Goal: Task Accomplishment & Management: Manage account settings

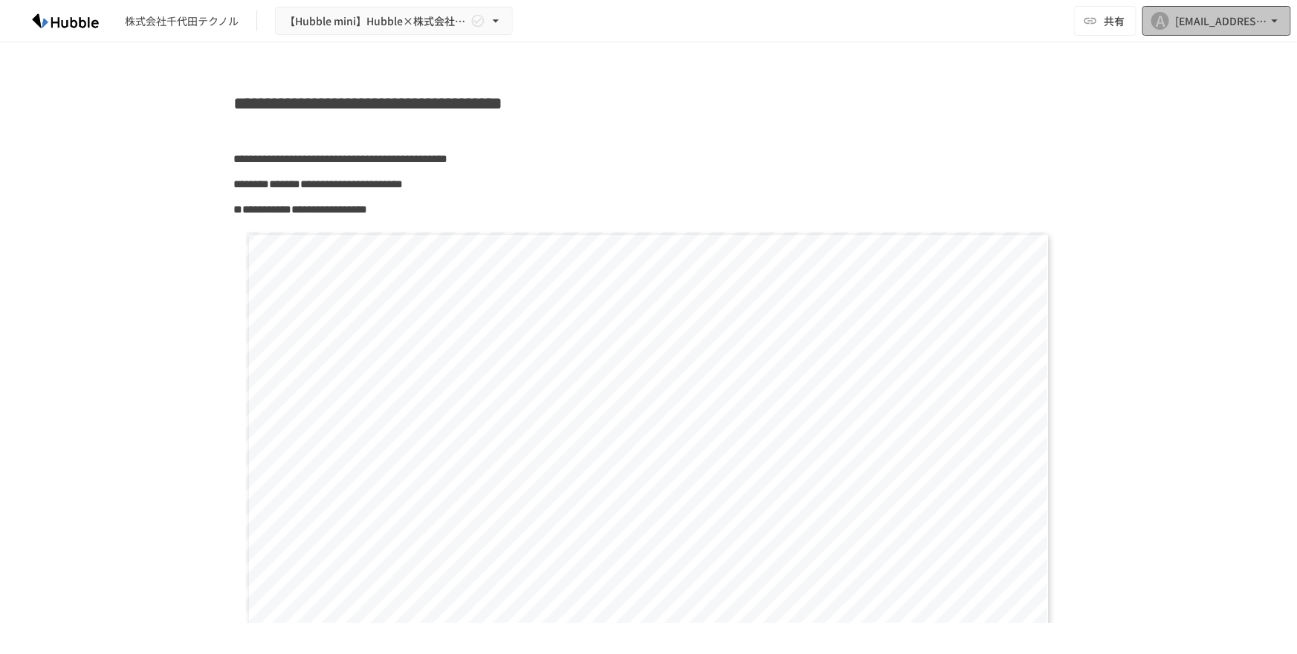
click at [1284, 19] on button "A [EMAIL_ADDRESS][DOMAIN_NAME]" at bounding box center [1217, 21] width 149 height 30
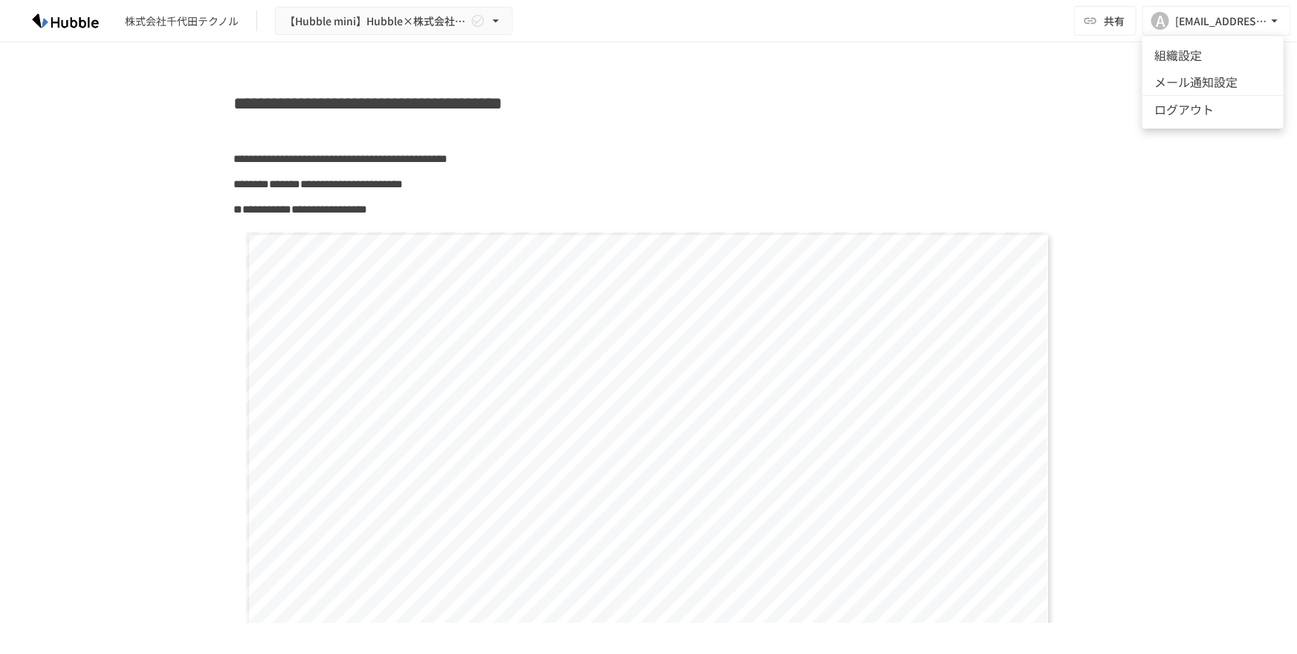
click at [810, 155] on div at bounding box center [648, 327] width 1297 height 654
click at [1235, 29] on div "[EMAIL_ADDRESS][DOMAIN_NAME]" at bounding box center [1221, 21] width 92 height 19
click at [1226, 28] on div at bounding box center [648, 327] width 1297 height 654
click at [1228, 25] on div "[EMAIL_ADDRESS][DOMAIN_NAME]" at bounding box center [1221, 21] width 92 height 19
click at [1193, 63] on li "組織設定" at bounding box center [1213, 55] width 141 height 27
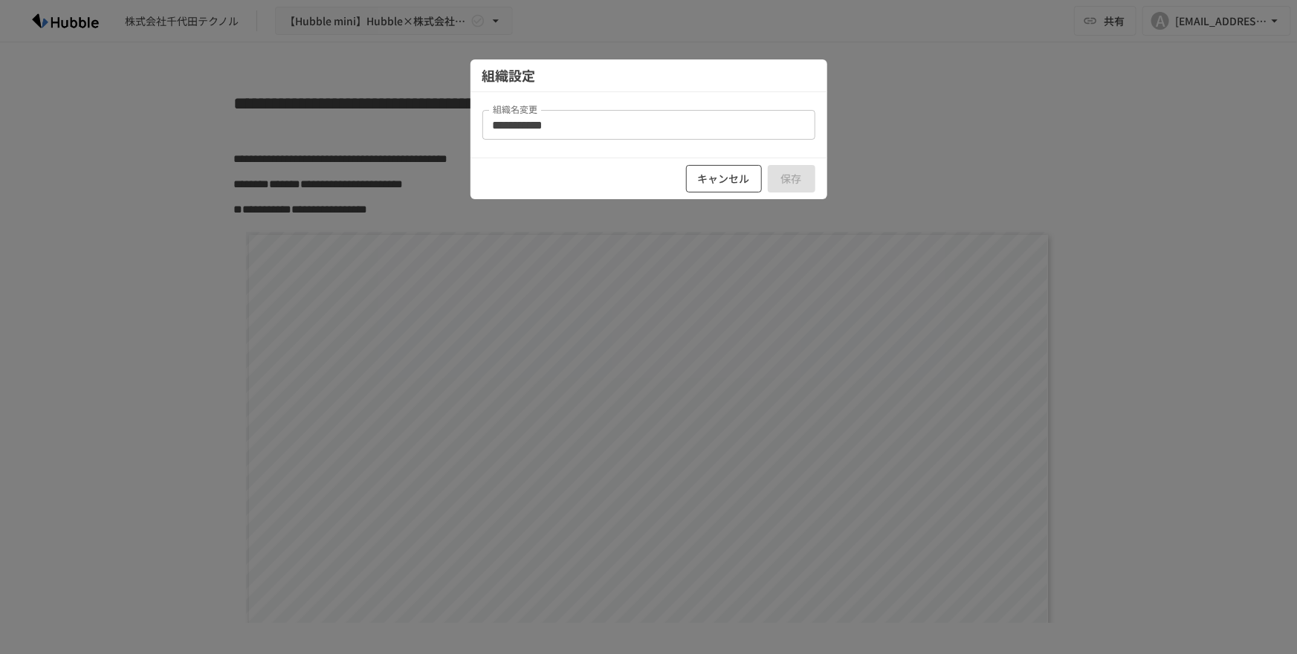
click at [715, 178] on button "キャンセル" at bounding box center [724, 179] width 76 height 28
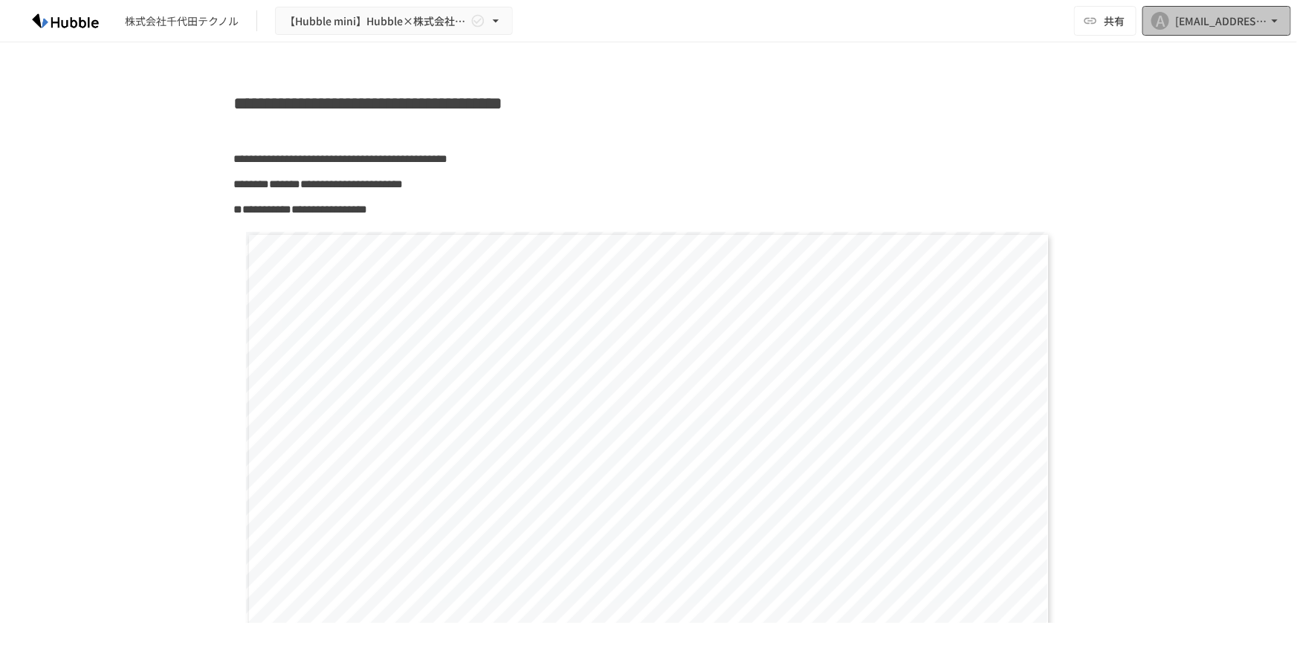
click at [1265, 27] on div "[EMAIL_ADDRESS][DOMAIN_NAME]" at bounding box center [1221, 21] width 92 height 19
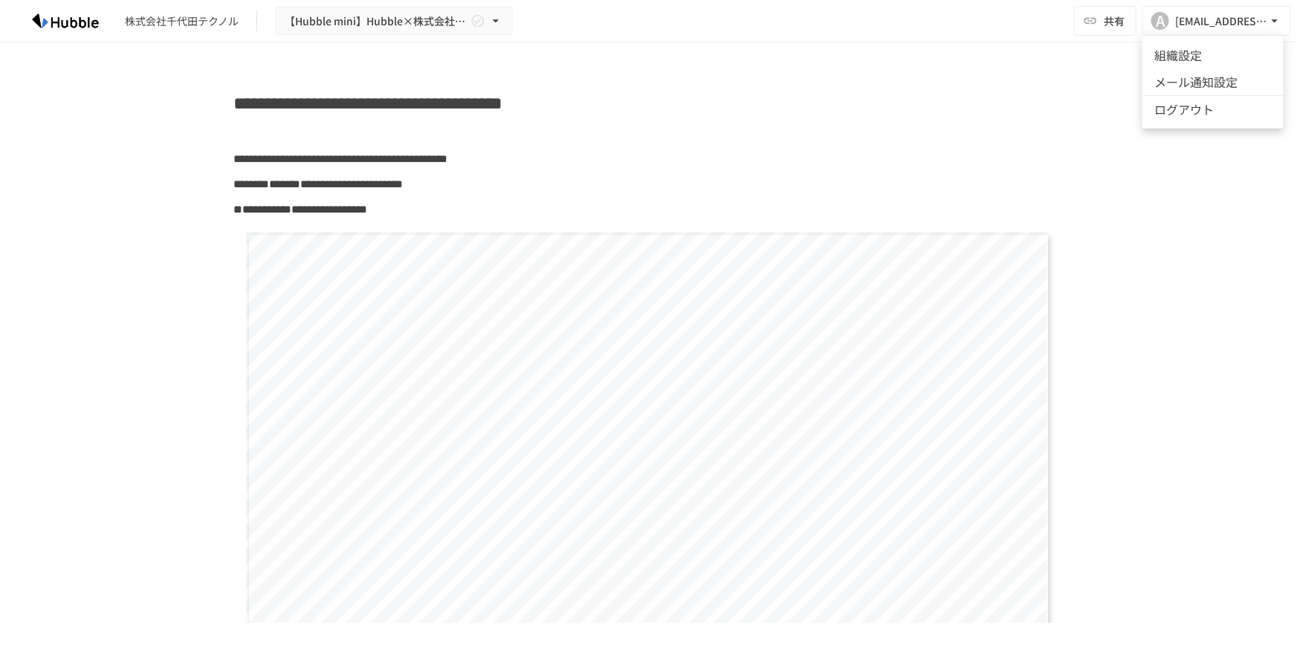
click at [1233, 118] on li "ログアウト" at bounding box center [1213, 109] width 141 height 28
